Goal: Find specific page/section: Find specific page/section

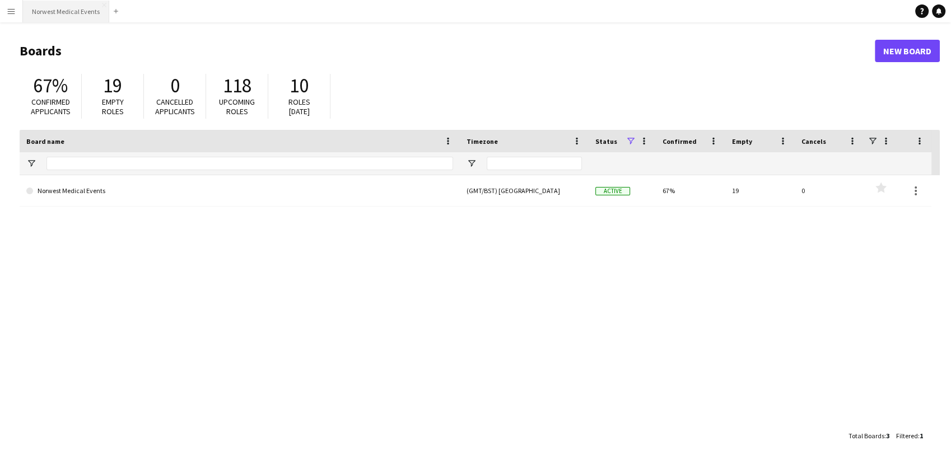
click at [66, 6] on button "Norwest Medical Events Close" at bounding box center [66, 12] width 86 height 22
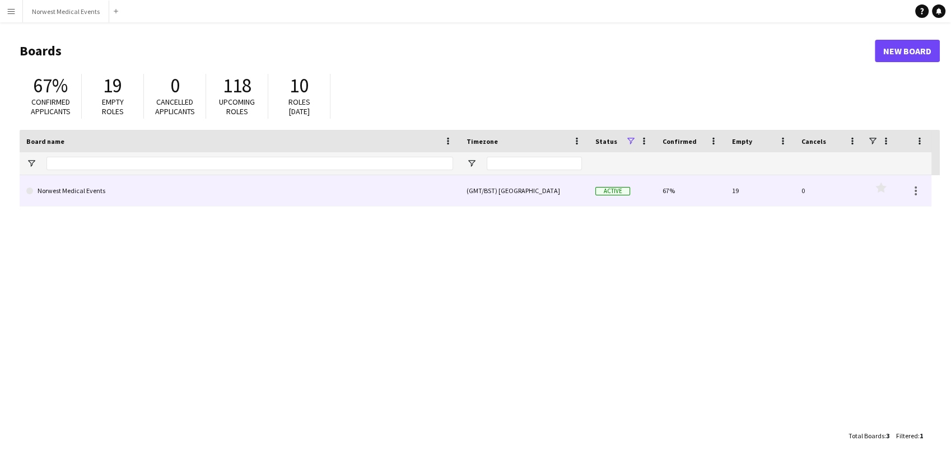
click at [127, 199] on link "Norwest Medical Events" at bounding box center [239, 190] width 427 height 31
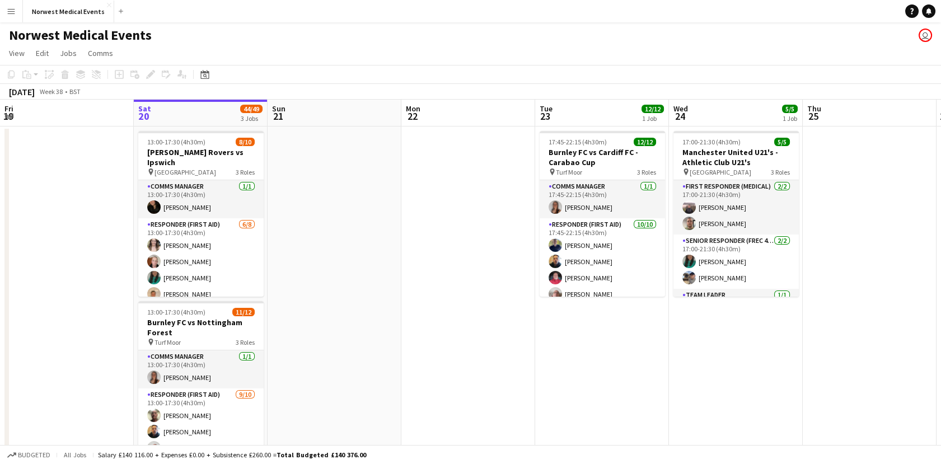
scroll to position [0, 443]
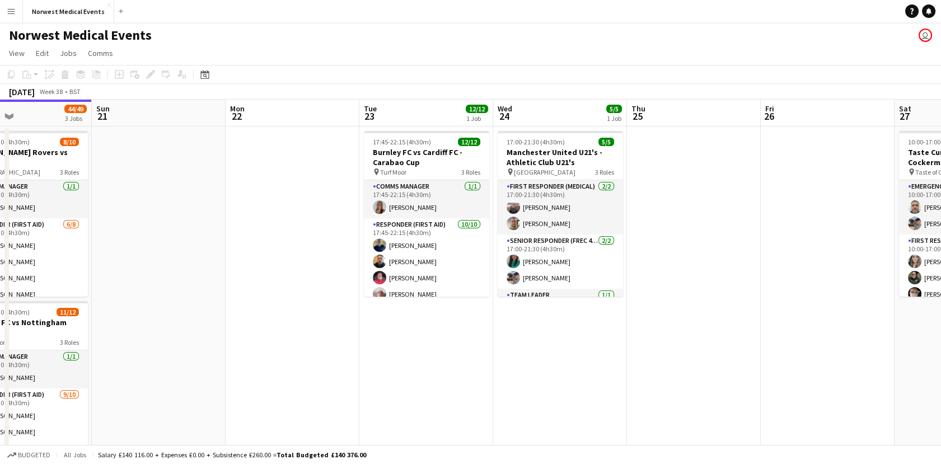
drag, startPoint x: 610, startPoint y: 389, endPoint x: 477, endPoint y: 373, distance: 134.2
click at [477, 373] on app-calendar-viewport "Wed 17 Thu 18 Fri 19 Sat 20 44/49 3 Jobs Sun 21 Mon 22 Tue 23 12/12 1 Job Wed 2…" at bounding box center [470, 405] width 941 height 611
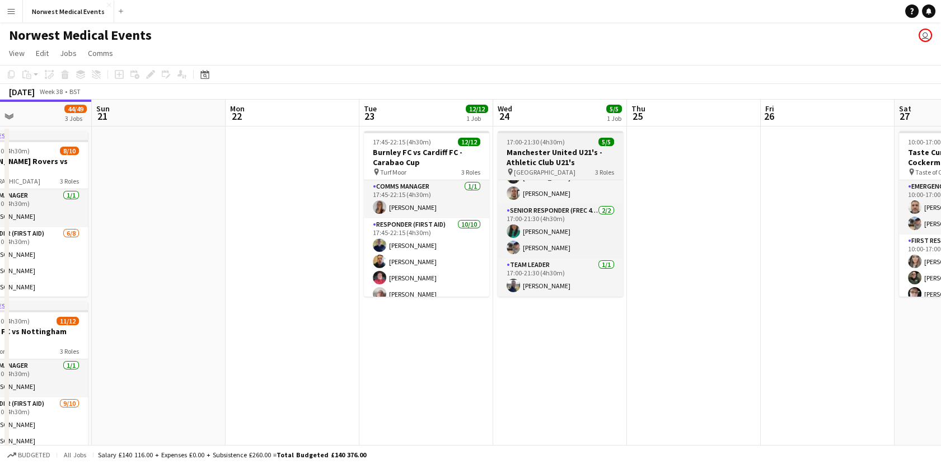
scroll to position [0, 0]
